Goal: Task Accomplishment & Management: Manage account settings

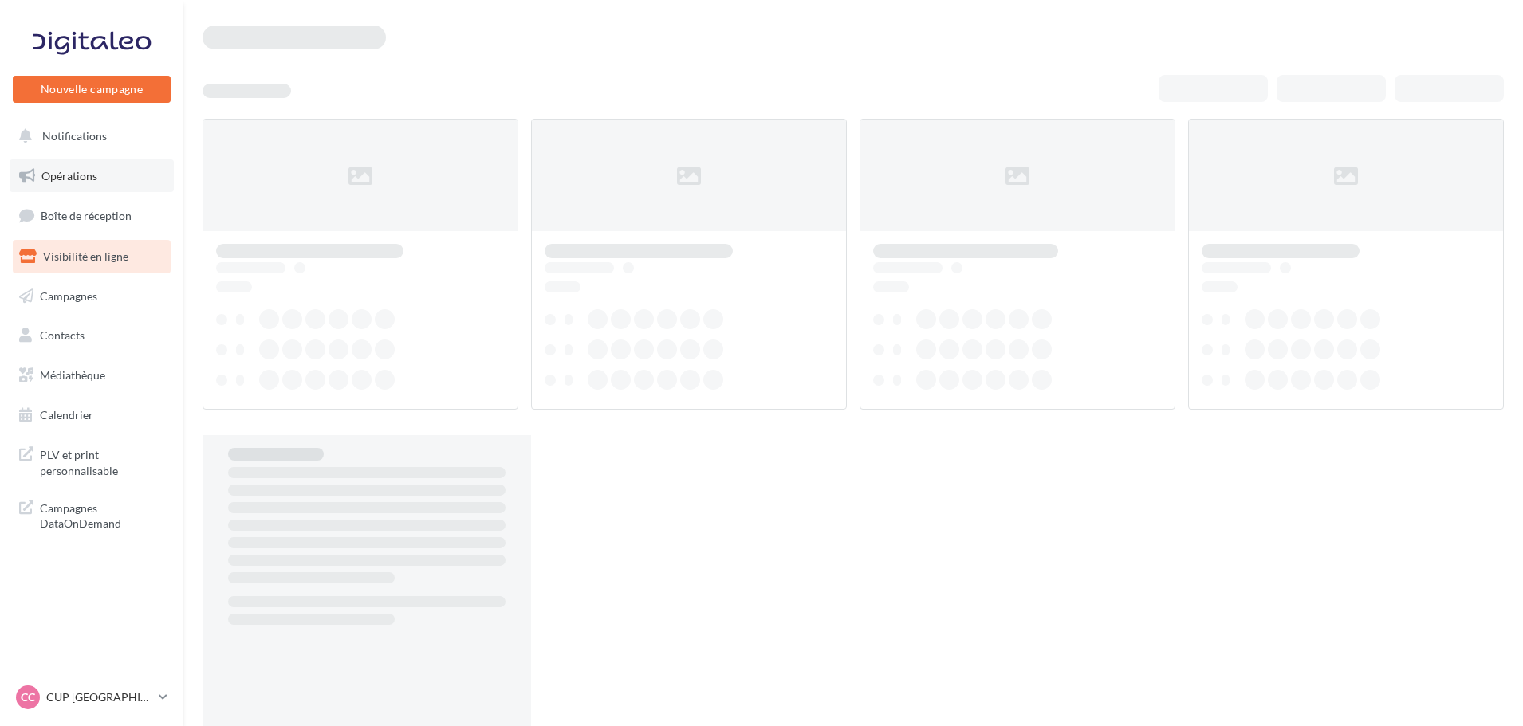
click at [59, 169] on span "Opérations" at bounding box center [69, 176] width 56 height 14
click at [72, 217] on span "Boîte de réception" at bounding box center [86, 216] width 91 height 14
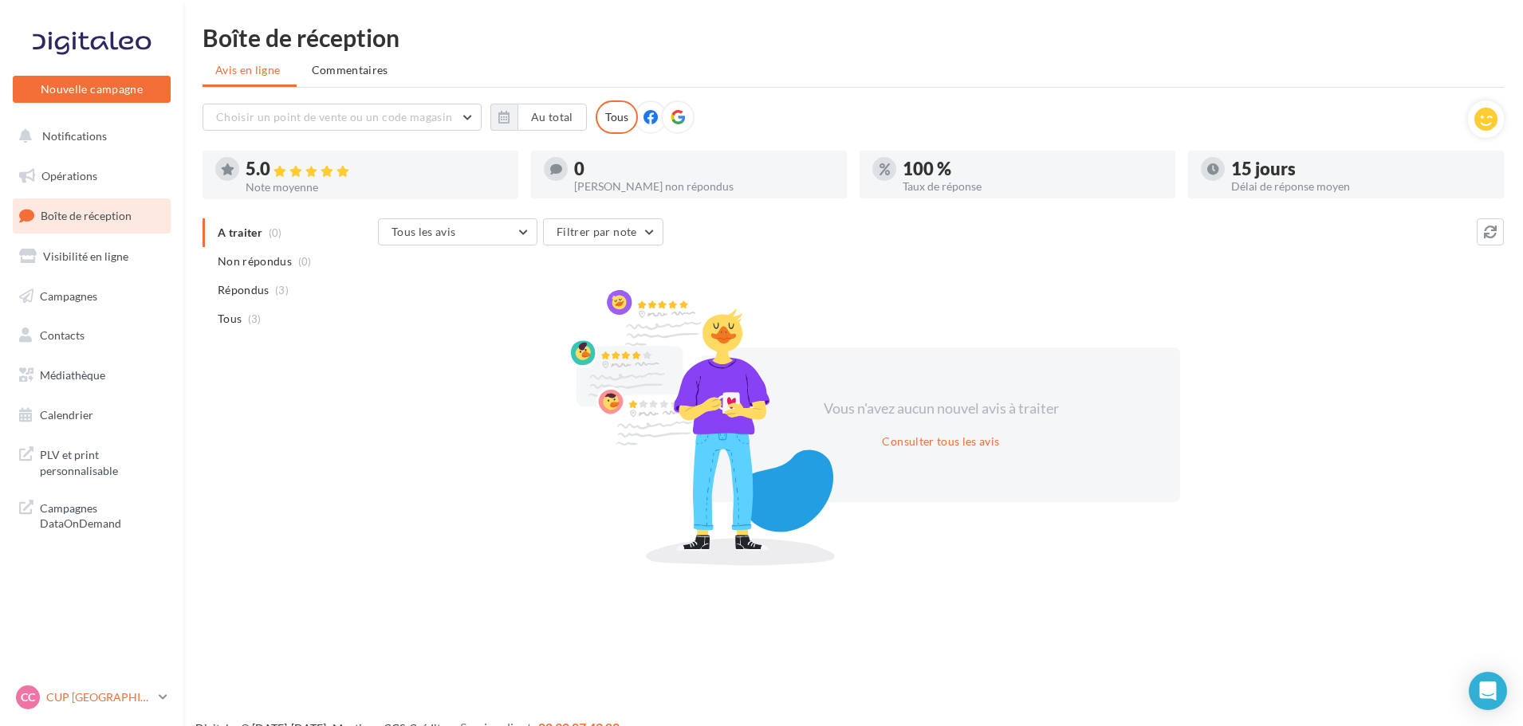
click at [114, 694] on p "CUP [GEOGRAPHIC_DATA]" at bounding box center [99, 698] width 106 height 16
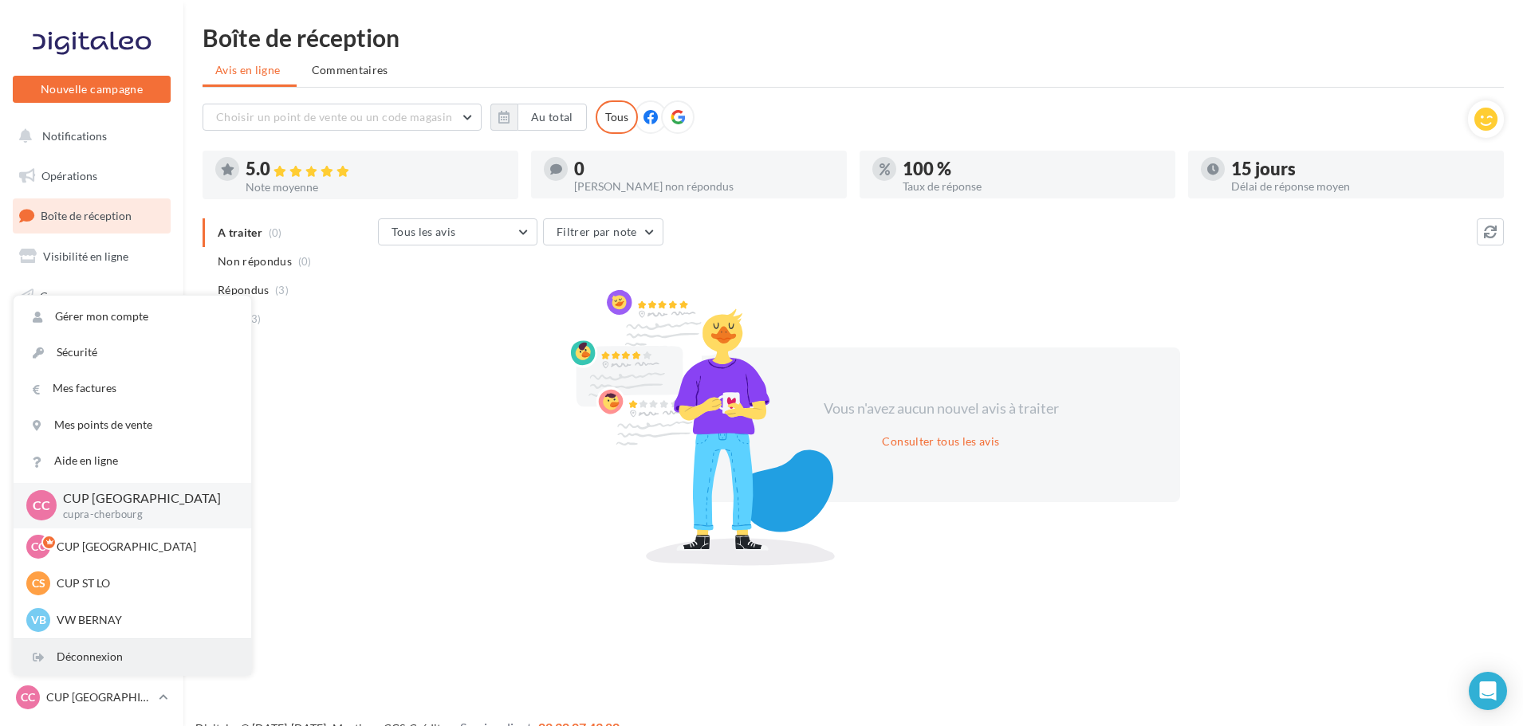
click at [102, 656] on div "Déconnexion" at bounding box center [133, 657] width 238 height 36
